Goal: Check status

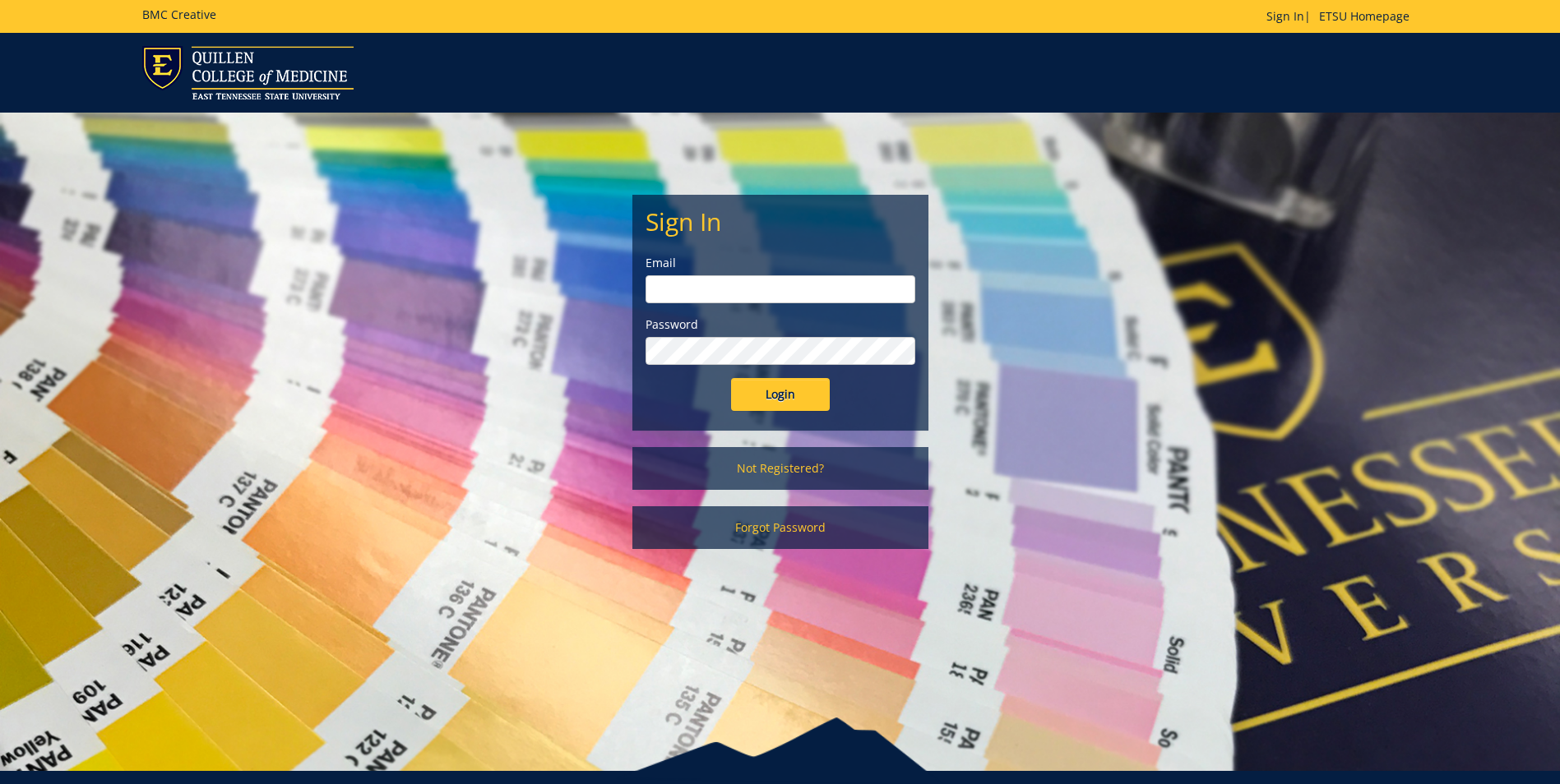
click at [691, 282] on input "email" at bounding box center [780, 289] width 270 height 28
type input "Maupincd@etsu.edu"
click at [732, 379] on input "Login" at bounding box center [780, 395] width 99 height 33
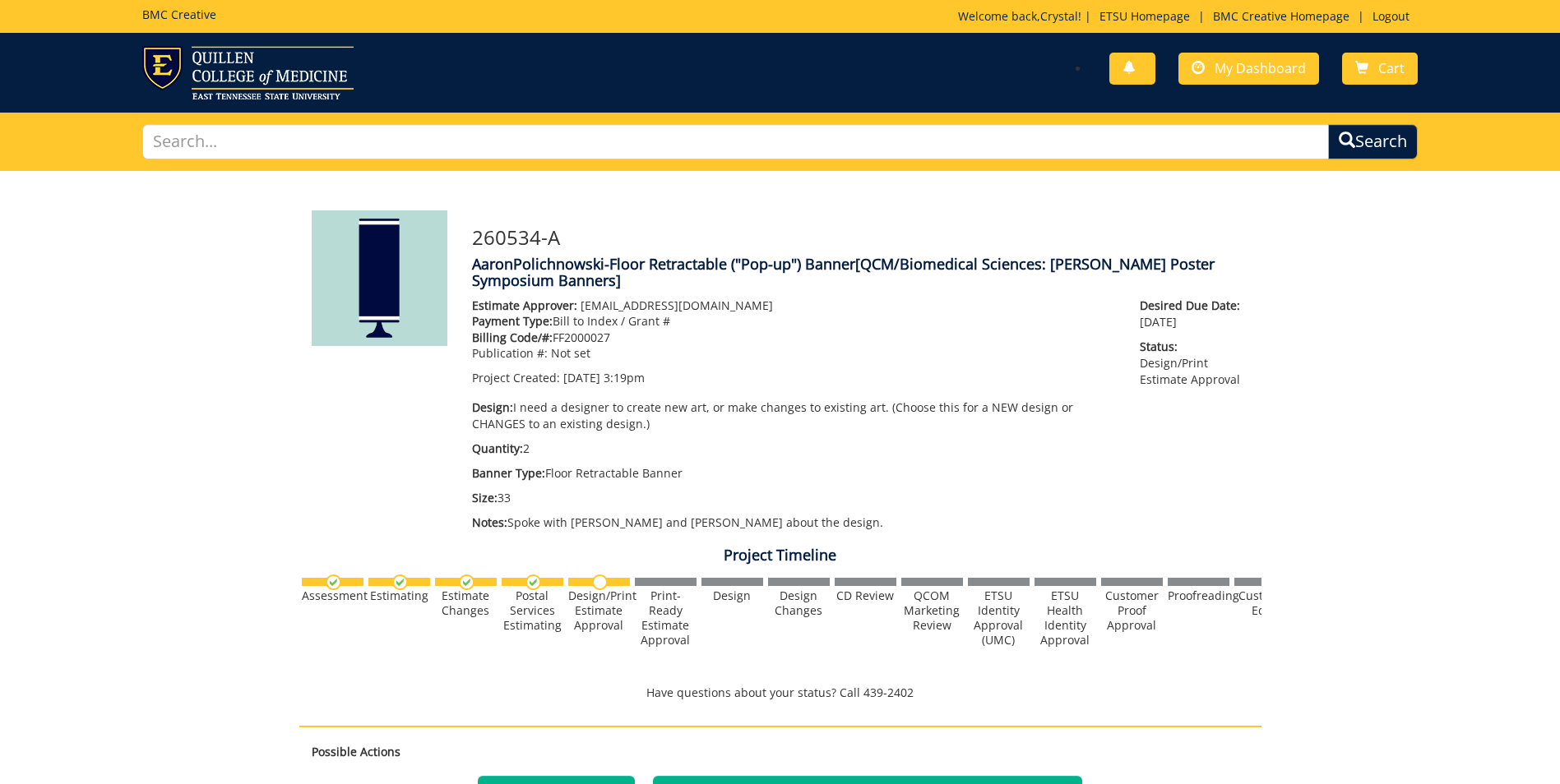
scroll to position [329, 0]
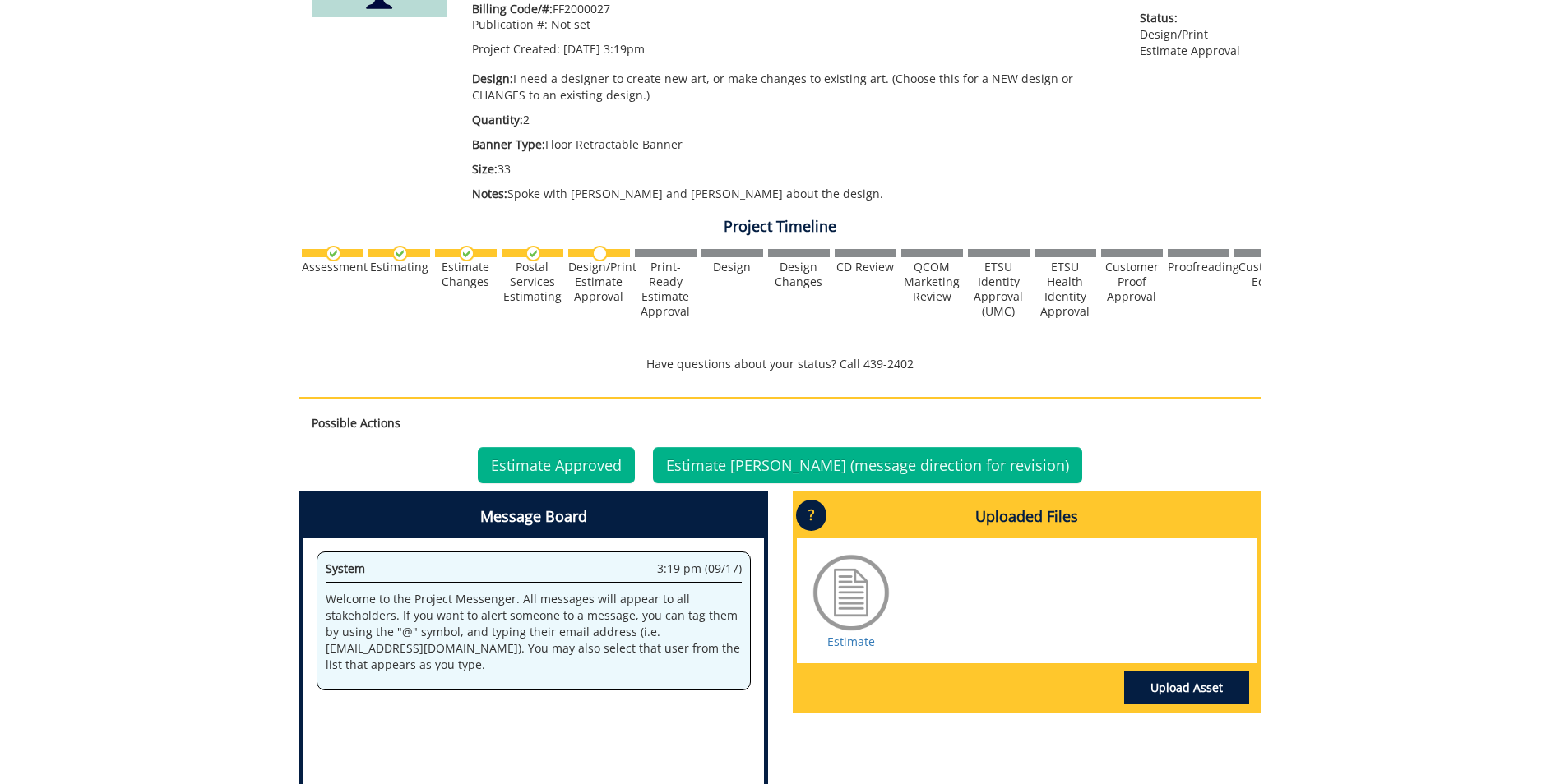
click at [845, 599] on div at bounding box center [851, 593] width 82 height 82
click at [854, 644] on link "Estimate" at bounding box center [851, 642] width 48 height 15
click at [593, 471] on link "Estimate Approved" at bounding box center [557, 466] width 157 height 36
